Goal: Transaction & Acquisition: Subscribe to service/newsletter

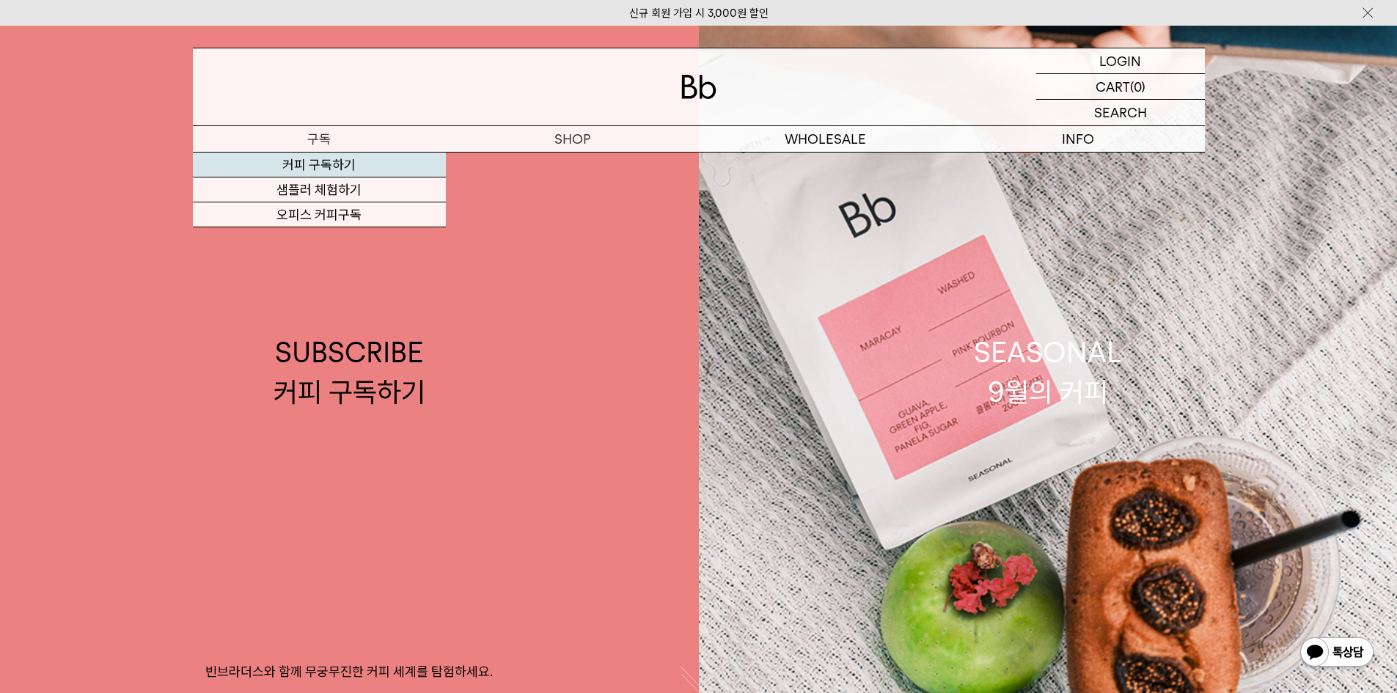
click at [315, 167] on link "커피 구독하기" at bounding box center [319, 165] width 253 height 25
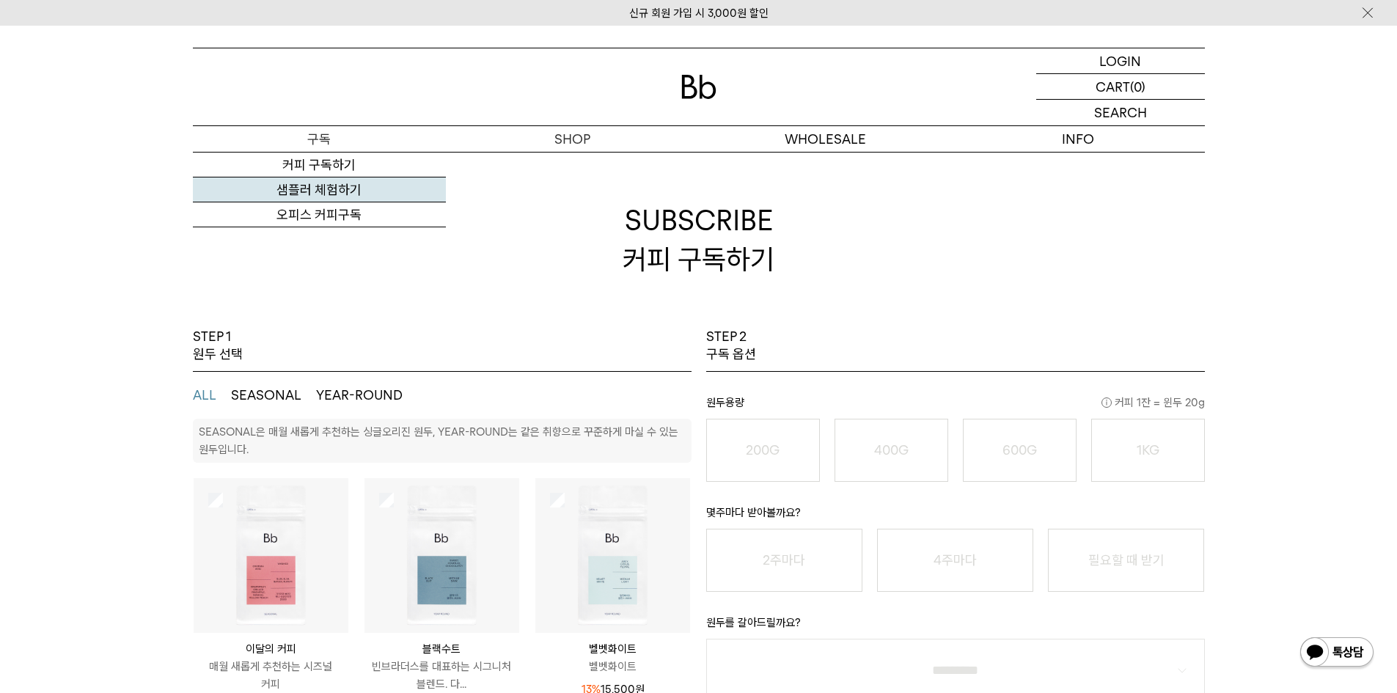
click at [317, 185] on link "샘플러 체험하기" at bounding box center [319, 189] width 253 height 25
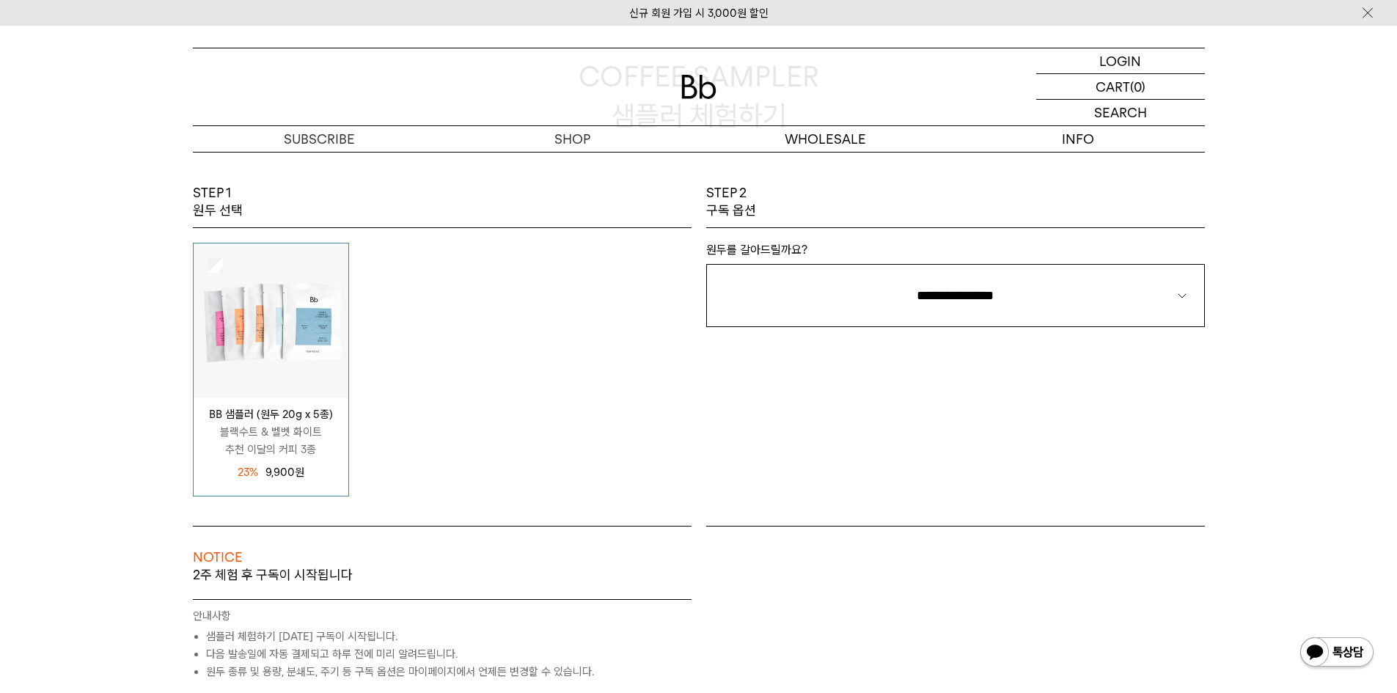
scroll to position [147, 0]
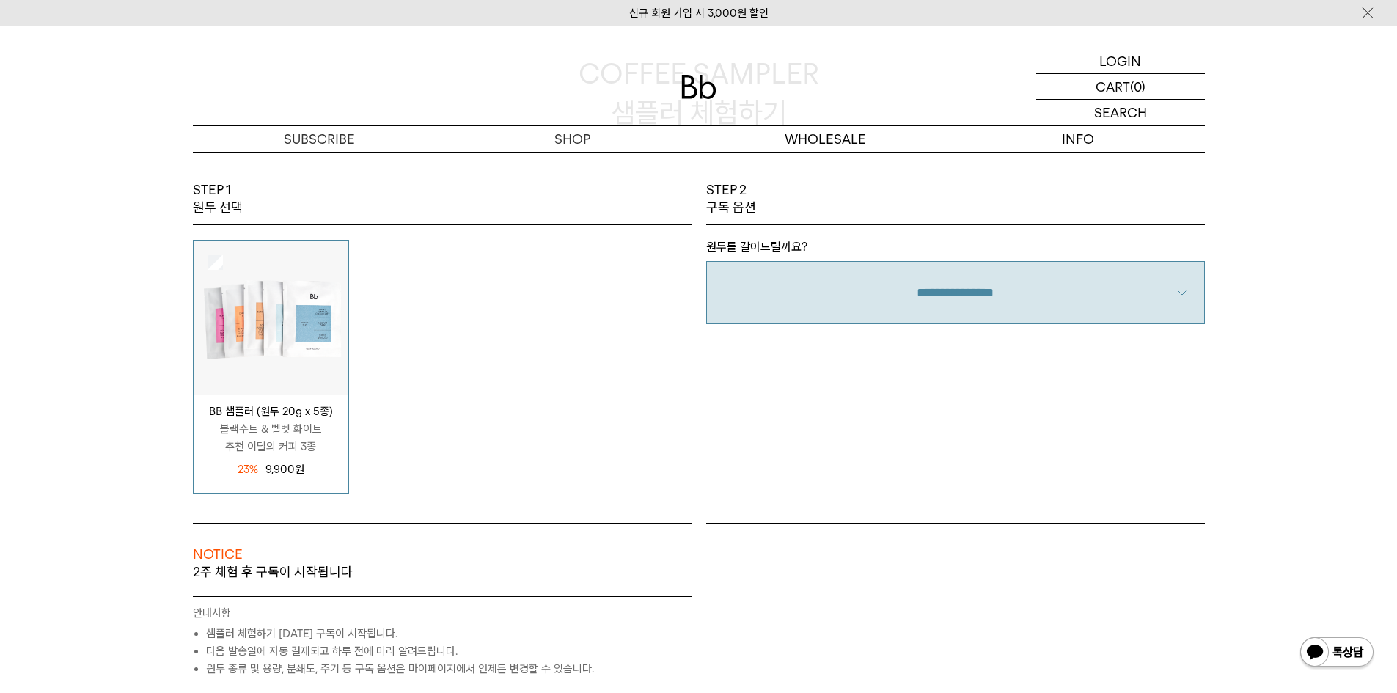
click at [857, 277] on select "**********" at bounding box center [955, 292] width 499 height 63
select select "**"
click at [706, 261] on select "**********" at bounding box center [955, 292] width 499 height 63
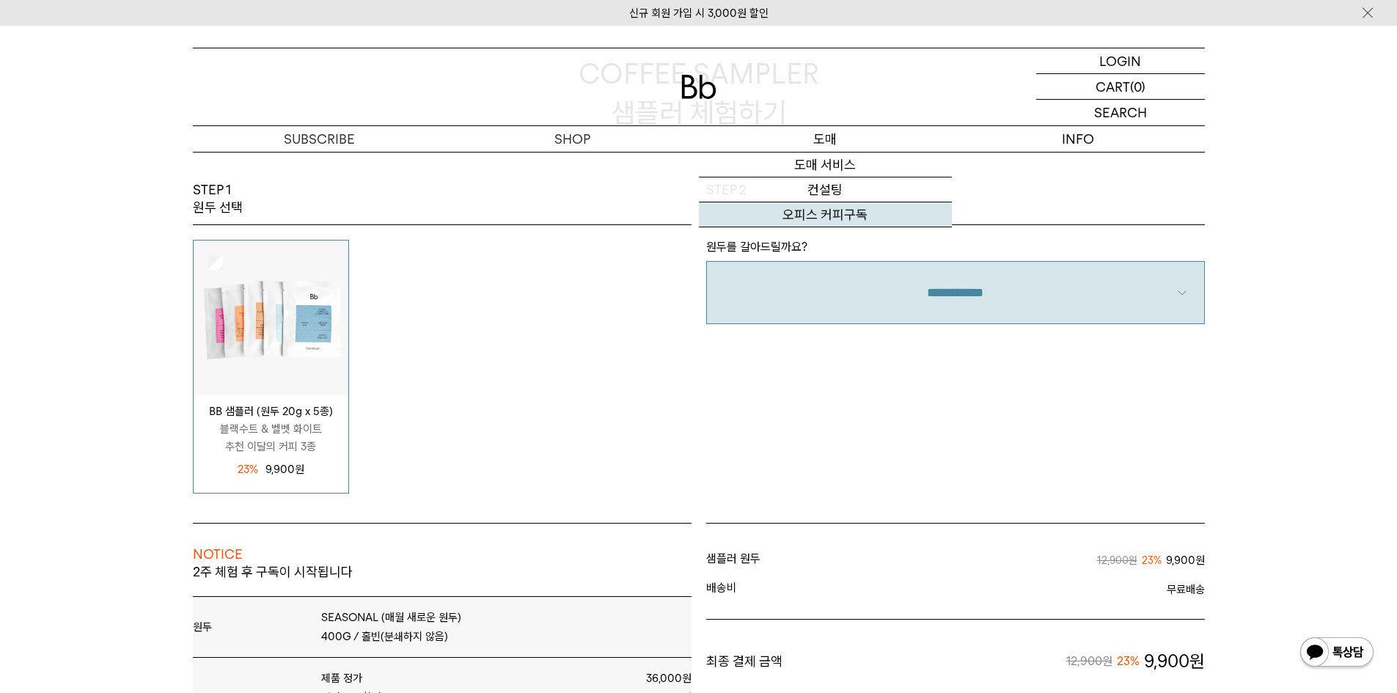
click at [824, 216] on link "오피스 커피구독" at bounding box center [825, 214] width 253 height 25
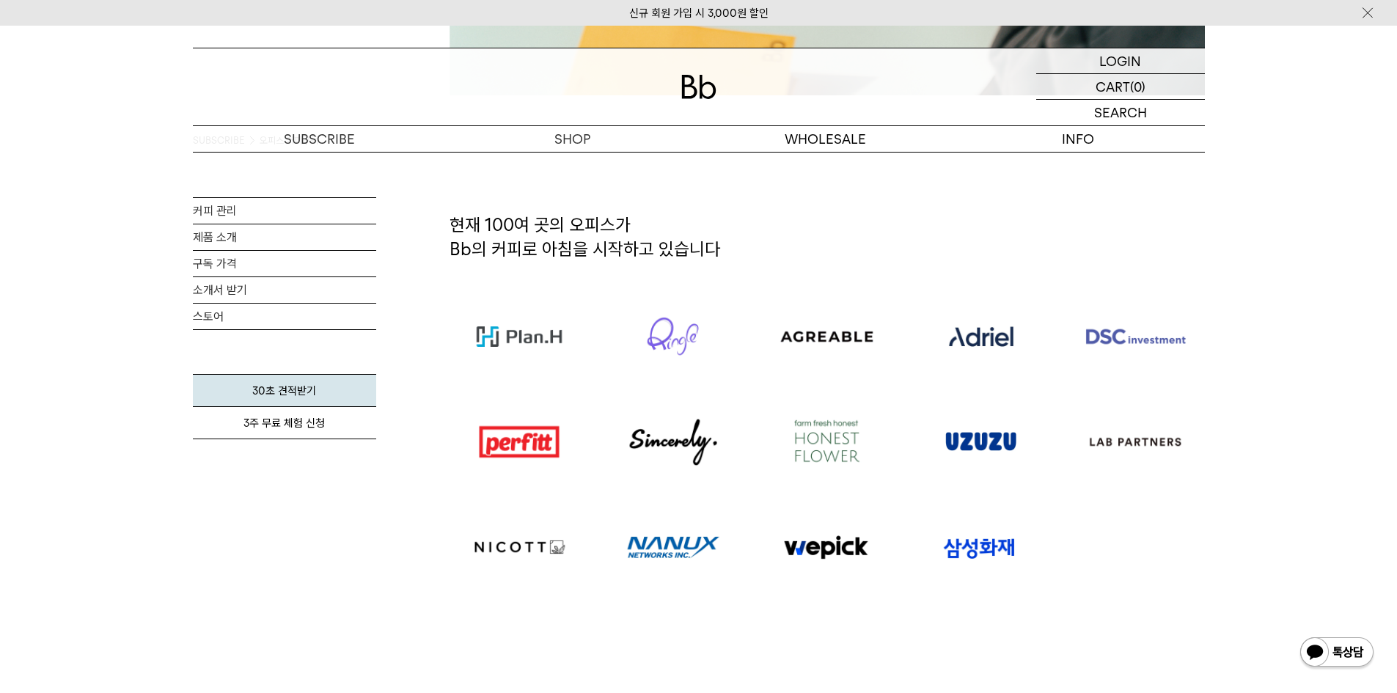
scroll to position [953, 0]
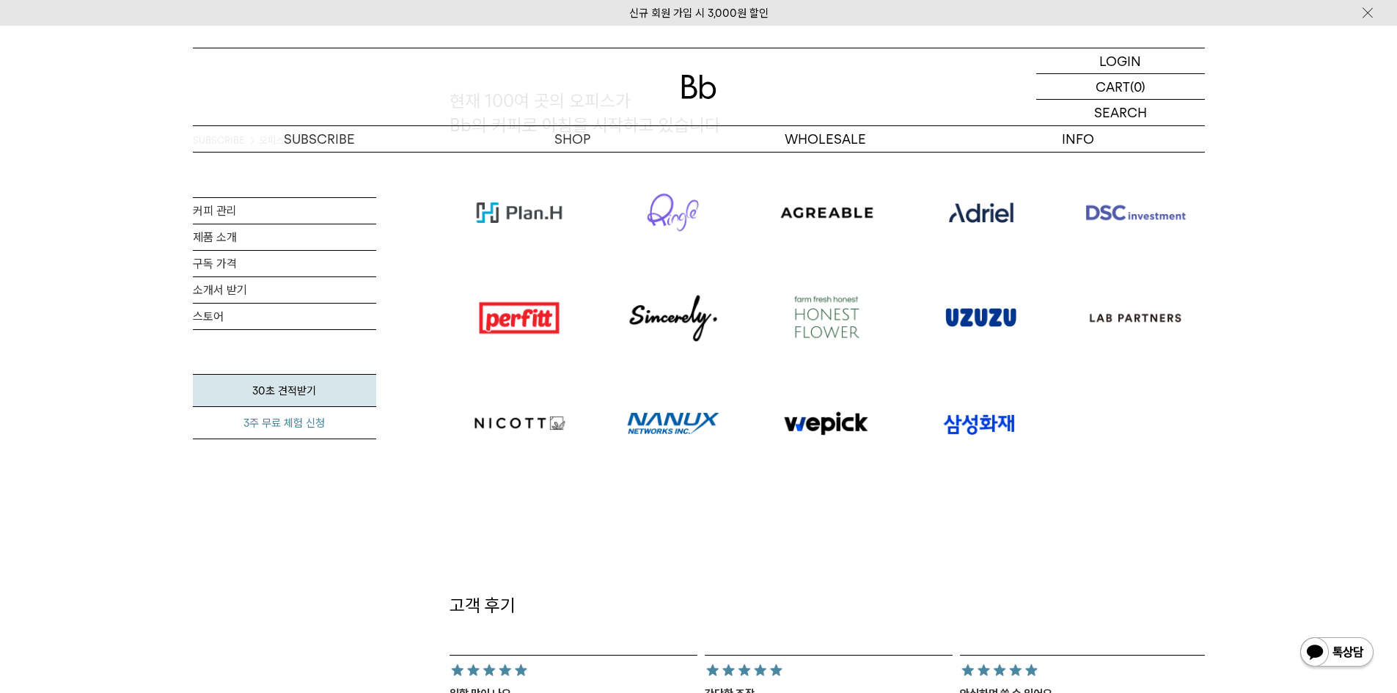
click at [308, 425] on link "3주 무료 체험 신청" at bounding box center [284, 423] width 183 height 32
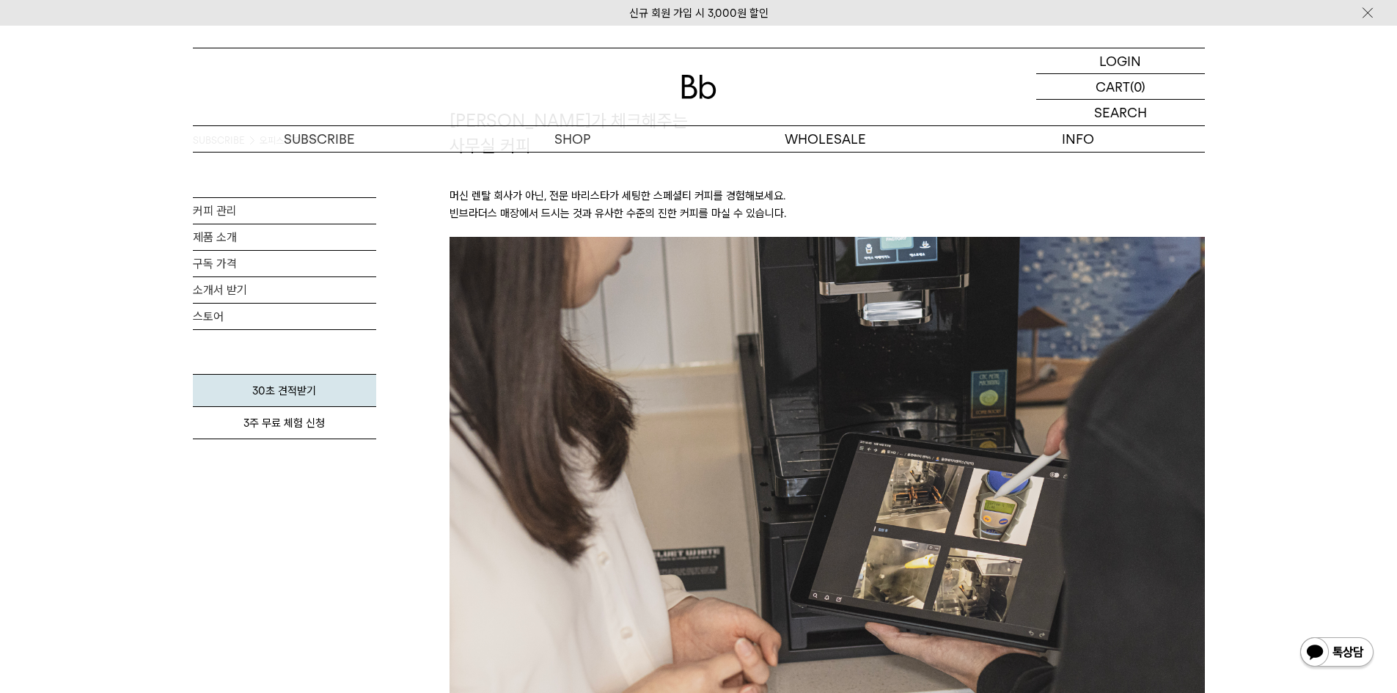
scroll to position [1613, 0]
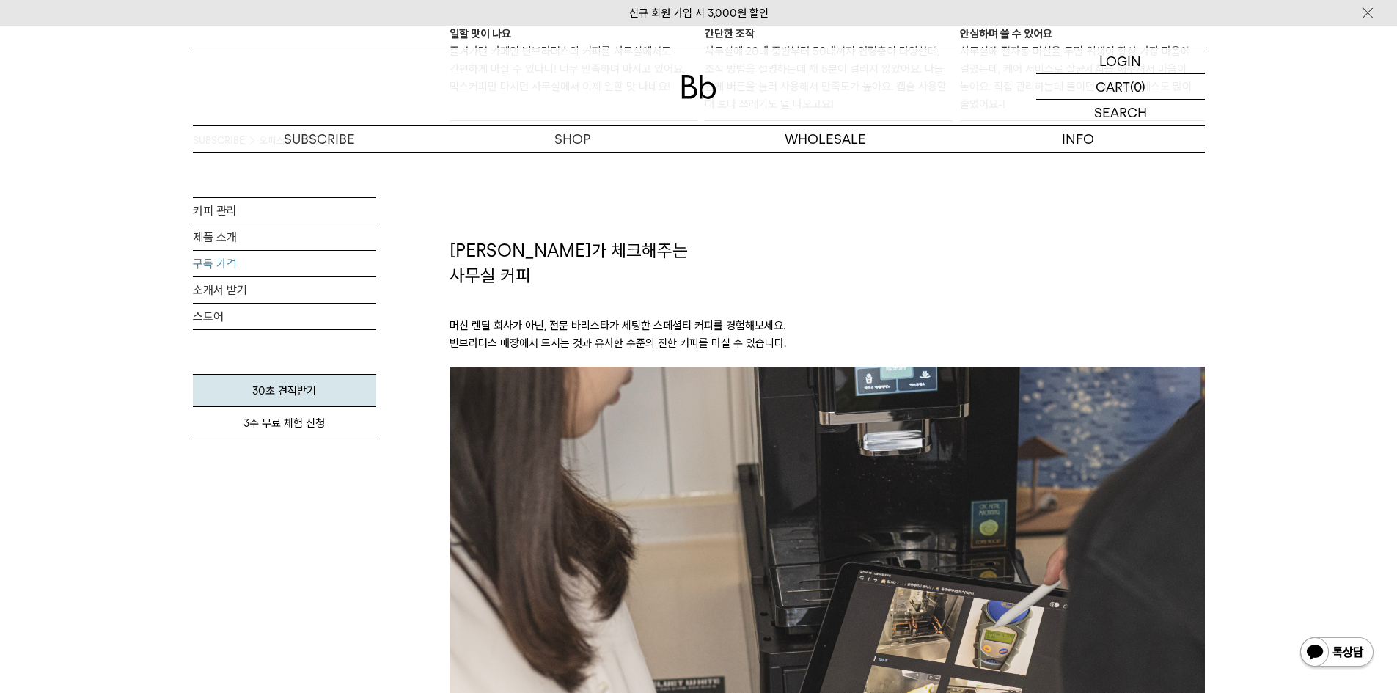
click at [235, 267] on link "구독 가격" at bounding box center [284, 264] width 183 height 26
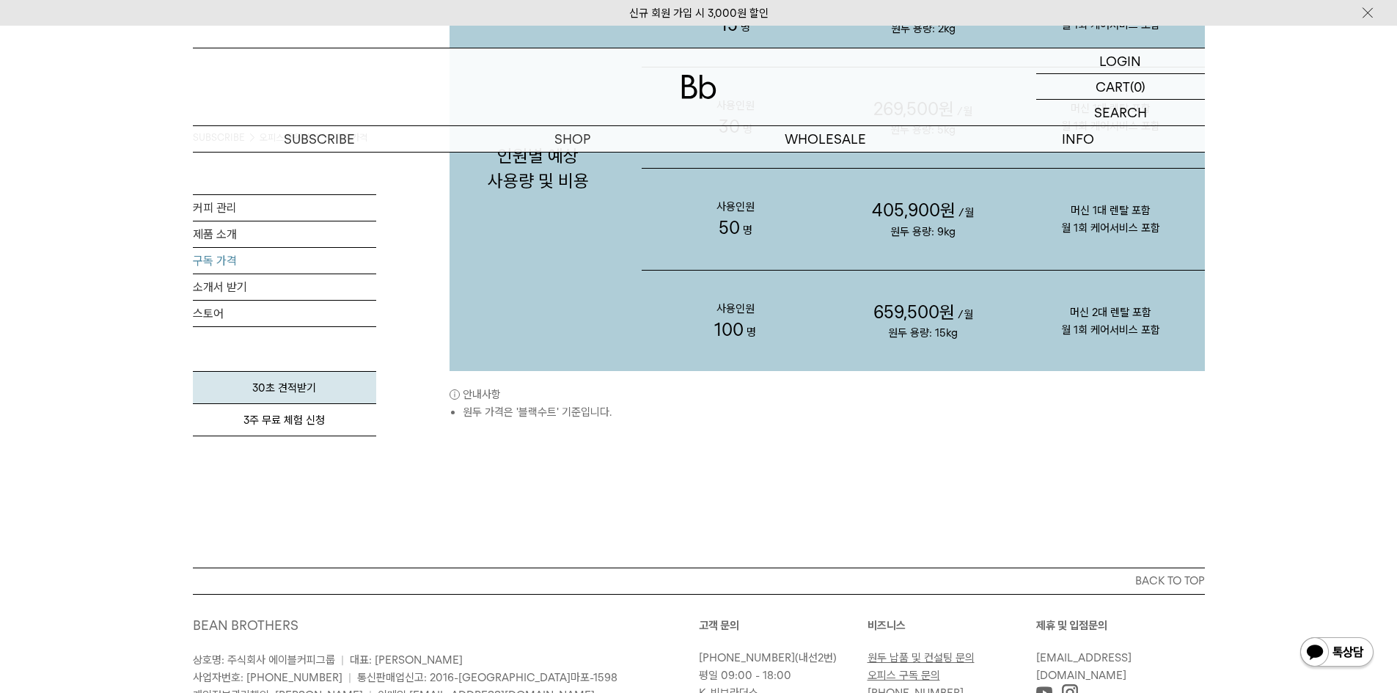
scroll to position [1467, 0]
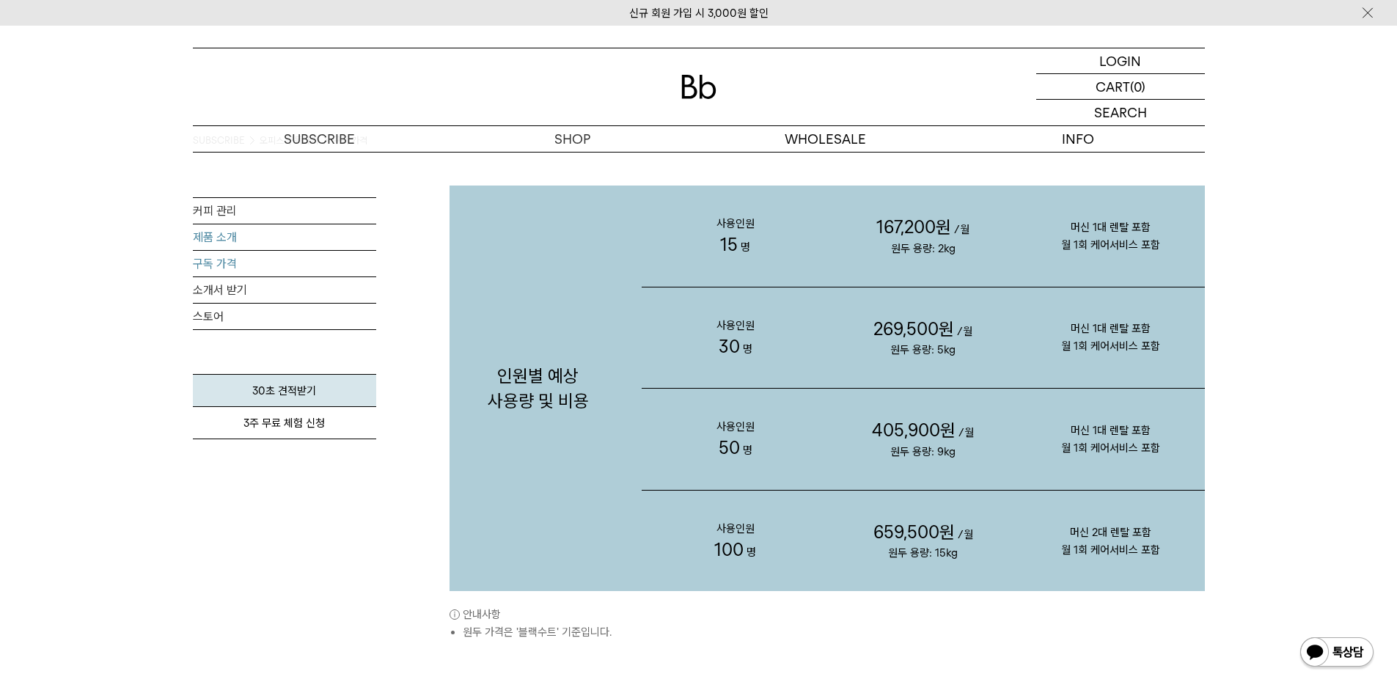
click at [222, 230] on link "제품 소개" at bounding box center [284, 237] width 183 height 26
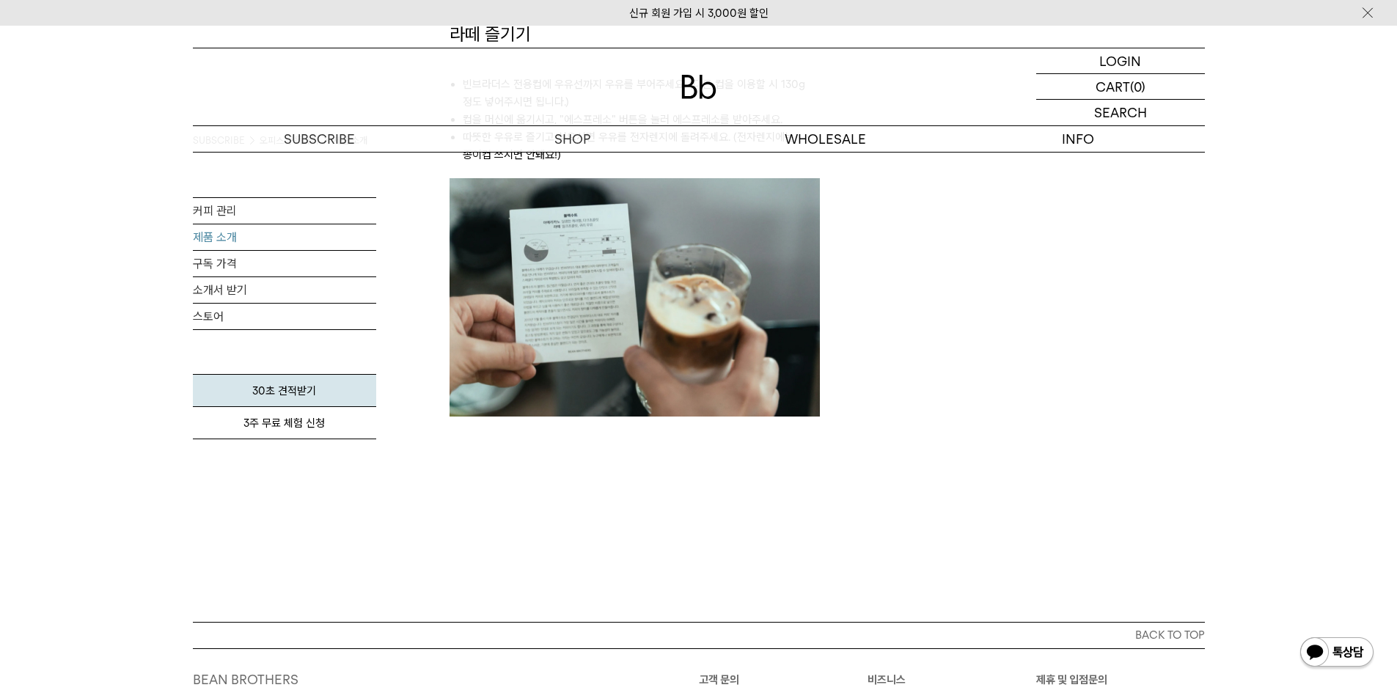
scroll to position [1697, 0]
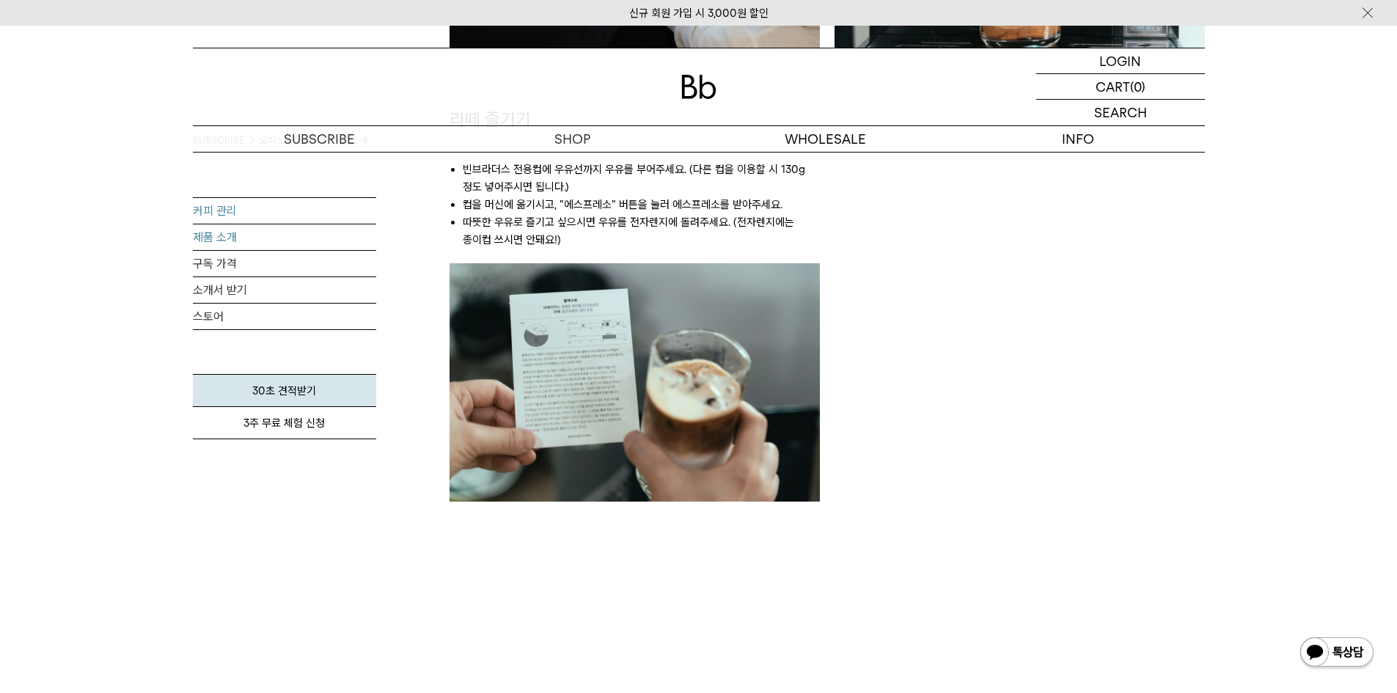
click at [246, 211] on link "커피 관리" at bounding box center [284, 211] width 183 height 26
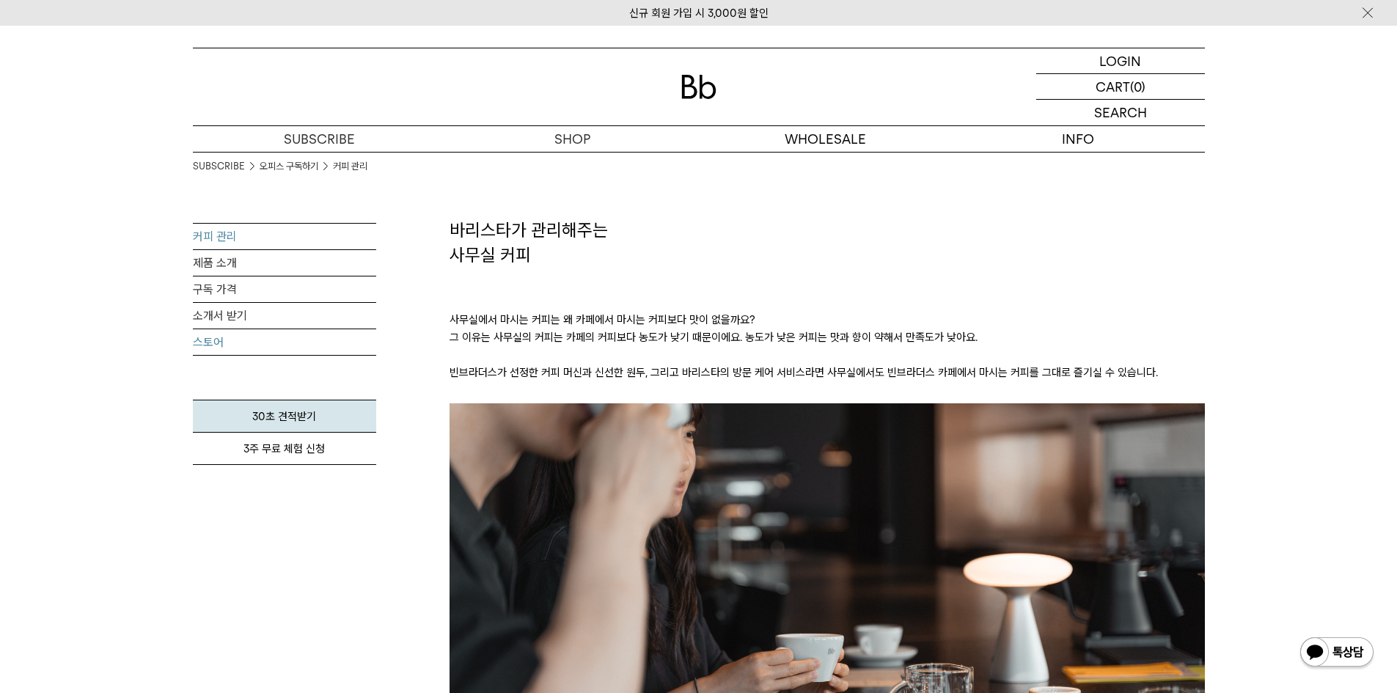
click at [236, 340] on link "스토어" at bounding box center [284, 342] width 183 height 26
click at [224, 311] on link "소개서 받기" at bounding box center [284, 316] width 183 height 26
